Goal: Task Accomplishment & Management: Use online tool/utility

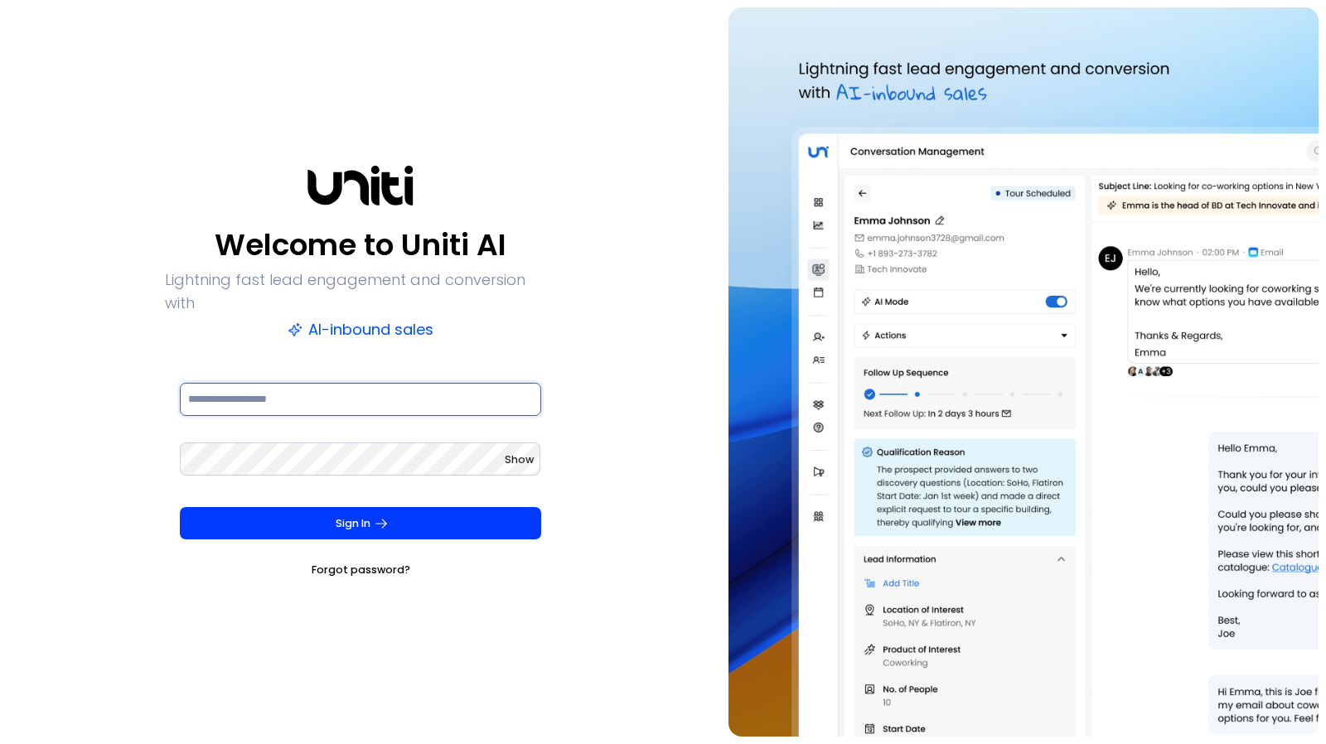
click at [288, 385] on input at bounding box center [360, 399] width 361 height 33
type input "**********"
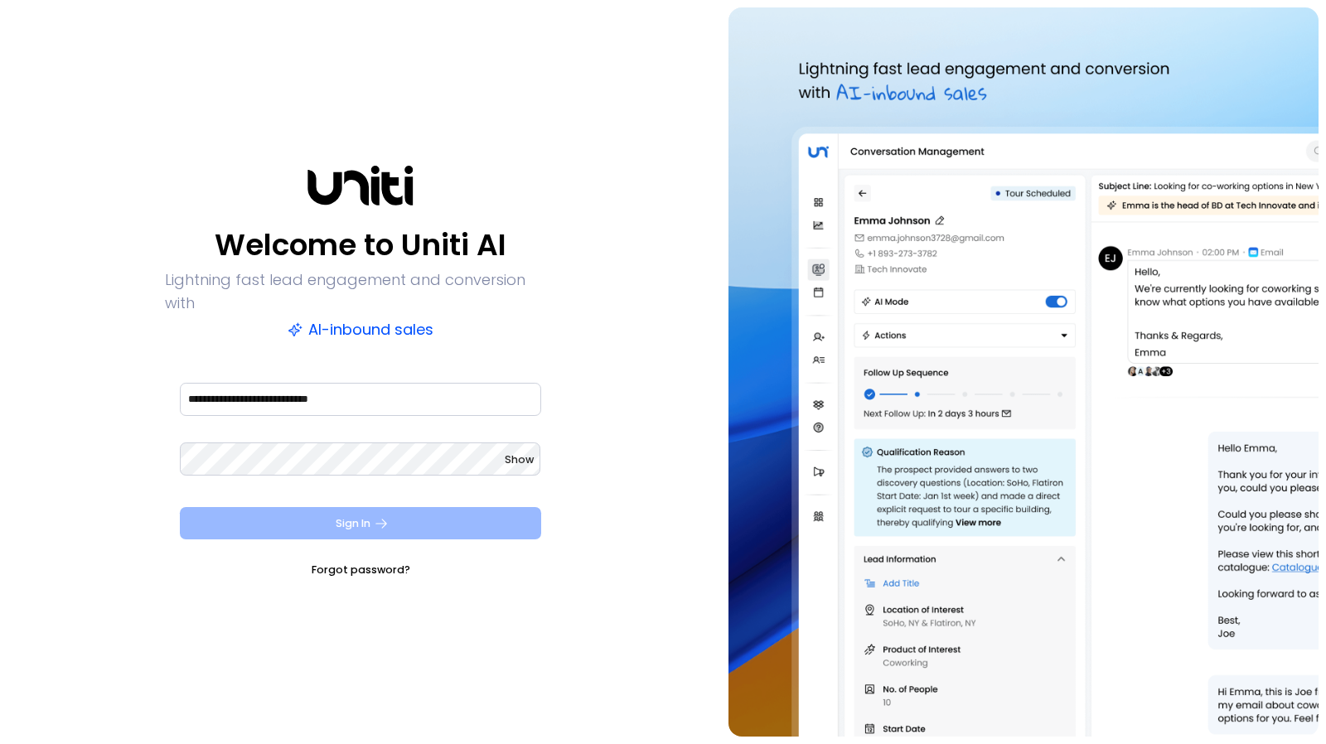
click at [348, 516] on button "Sign In" at bounding box center [360, 523] width 361 height 33
